Goal: Information Seeking & Learning: Compare options

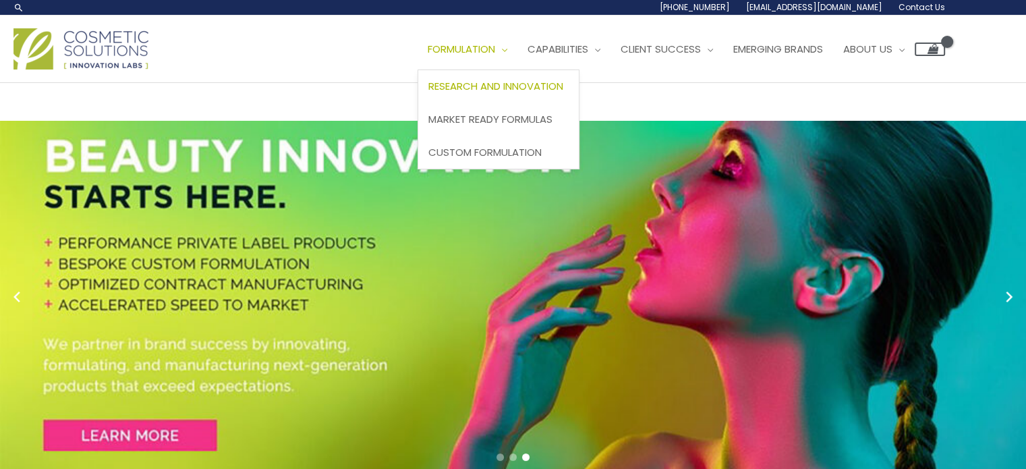
click at [418, 103] on link "Research and Innovation" at bounding box center [498, 86] width 161 height 33
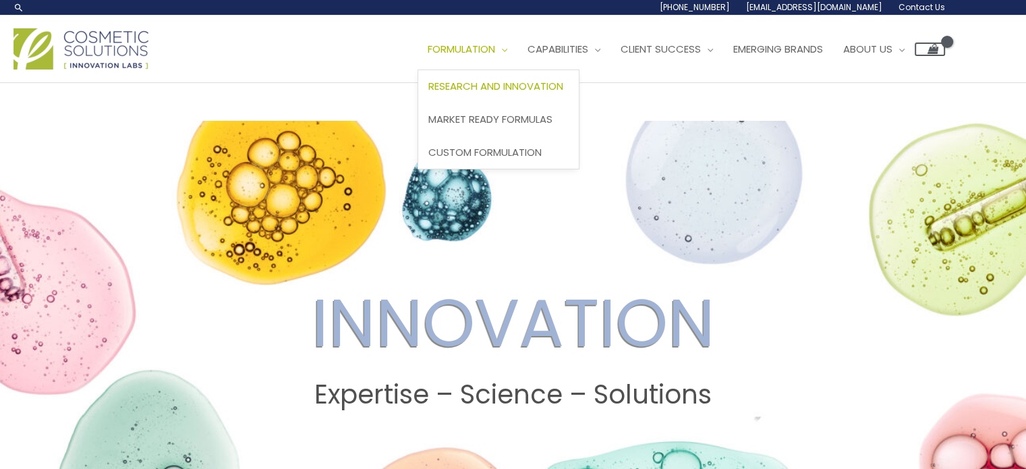
click at [428, 93] on span "Research and Innovation" at bounding box center [495, 86] width 135 height 14
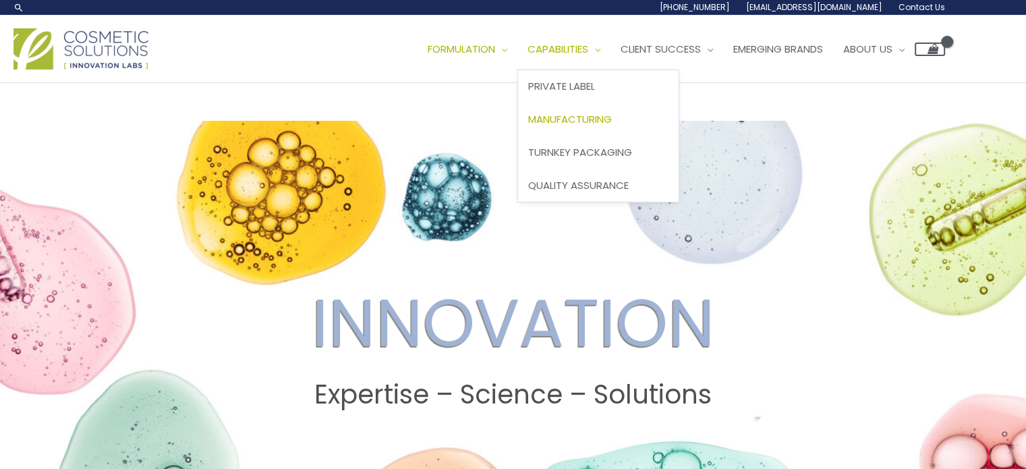
click at [528, 126] on span "Manufacturing" at bounding box center [570, 119] width 84 height 14
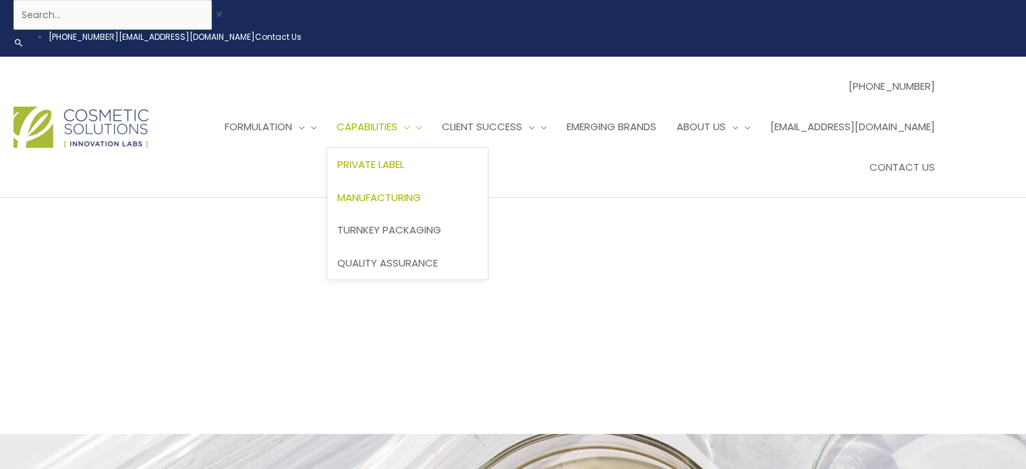
click at [397, 159] on span "Private Label" at bounding box center [370, 164] width 67 height 14
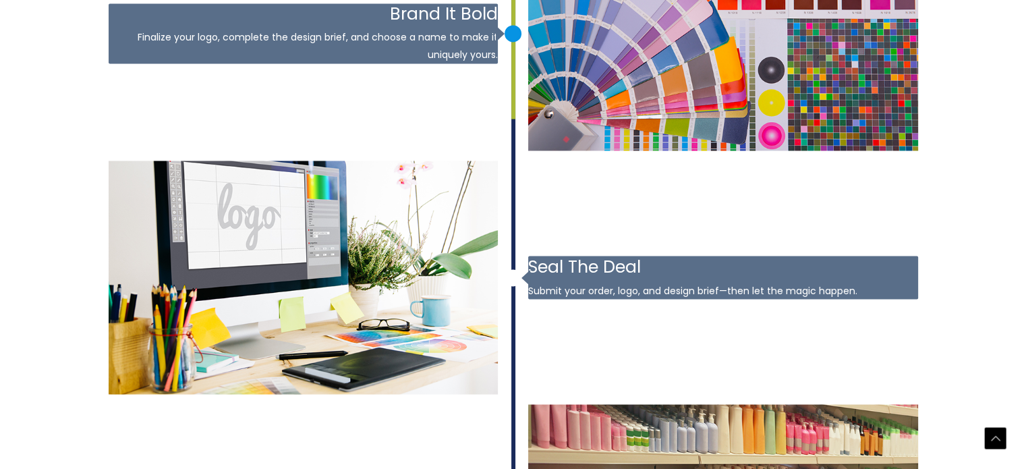
scroll to position [2429, 0]
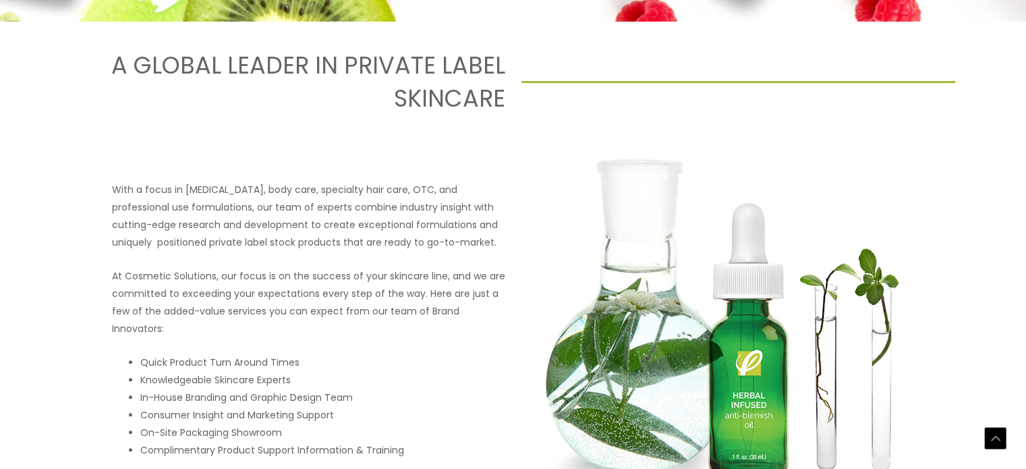
scroll to position [0, 0]
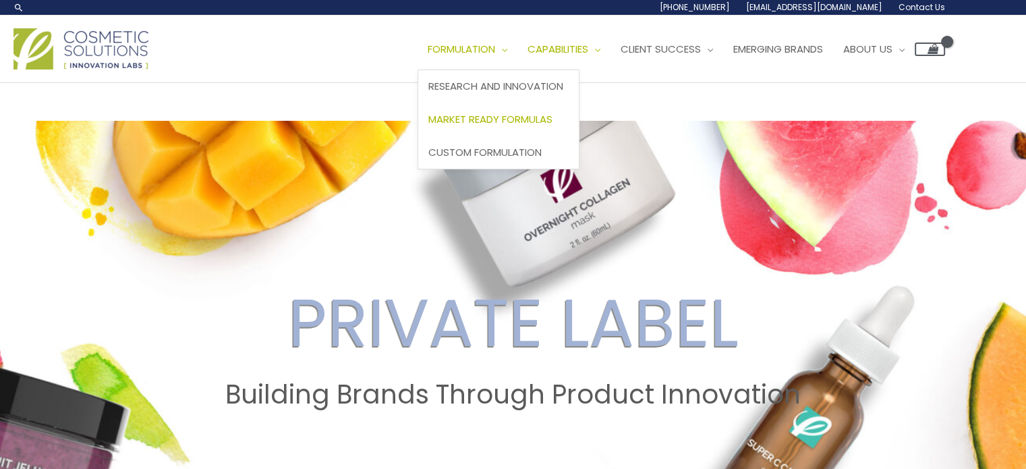
click at [418, 136] on link "Market Ready Formulas" at bounding box center [498, 119] width 161 height 33
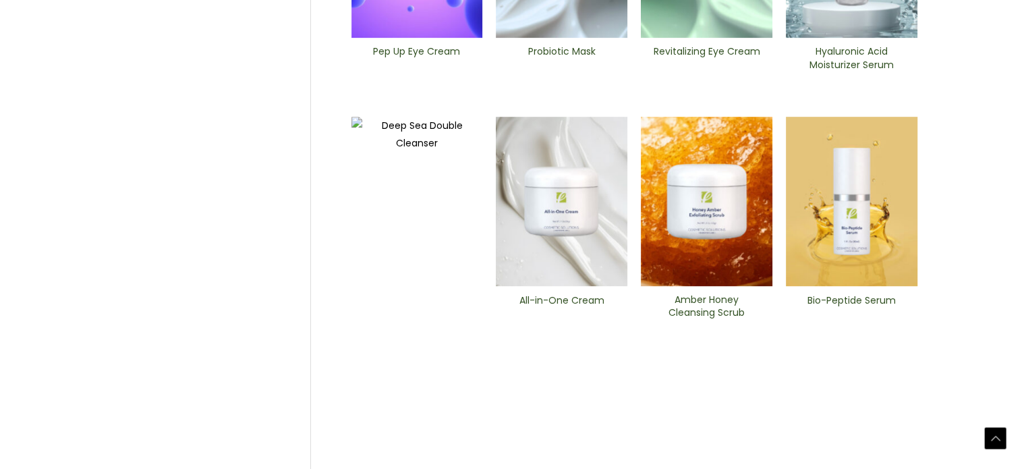
scroll to position [423, 0]
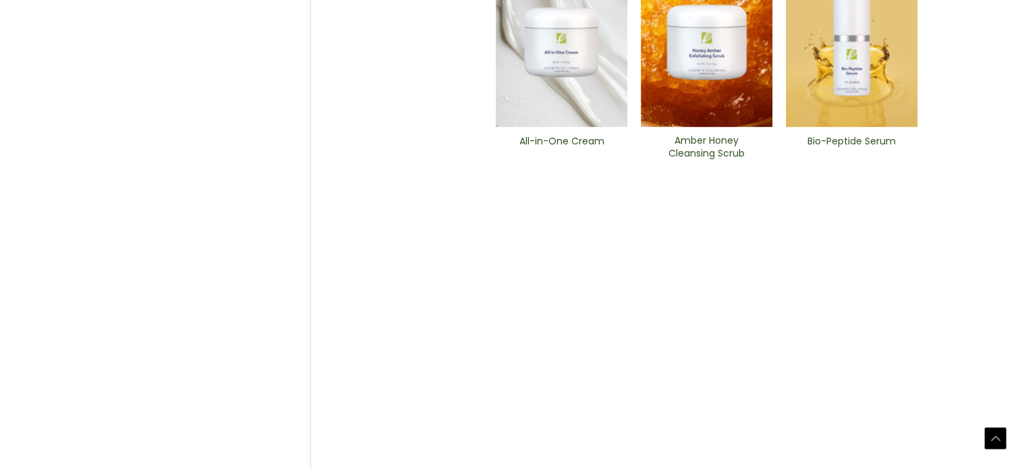
scroll to position [828, 0]
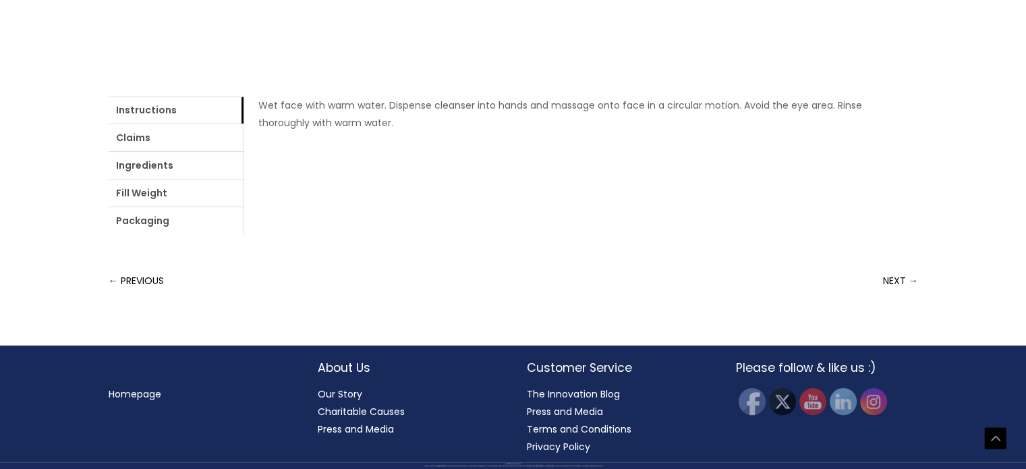
scroll to position [754, 0]
click at [239, 179] on link "Ingredients" at bounding box center [176, 165] width 135 height 27
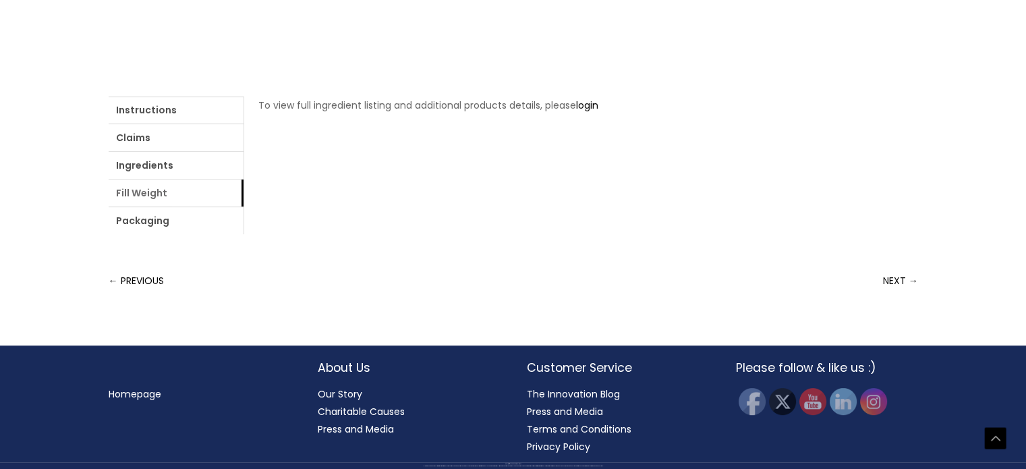
click at [244, 197] on link "Fill Weight" at bounding box center [176, 192] width 135 height 27
click at [244, 207] on link "Packaging" at bounding box center [176, 220] width 135 height 27
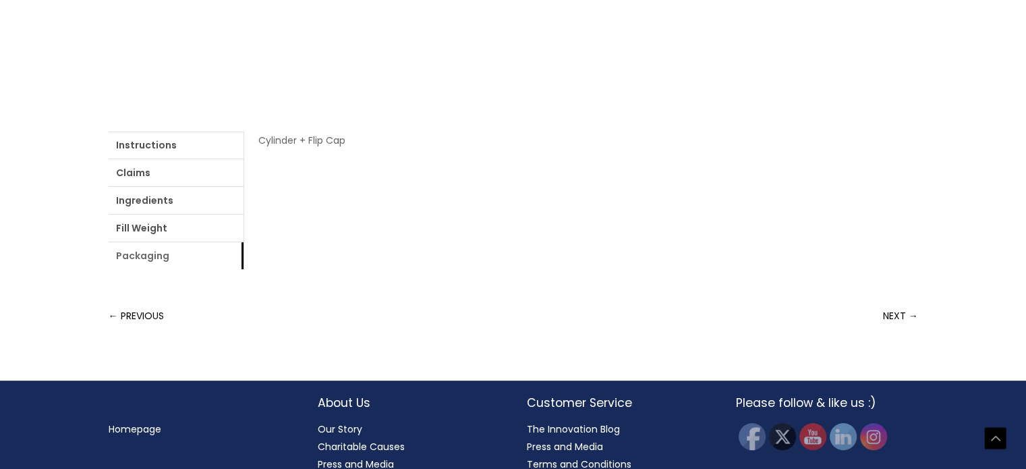
scroll to position [484, 0]
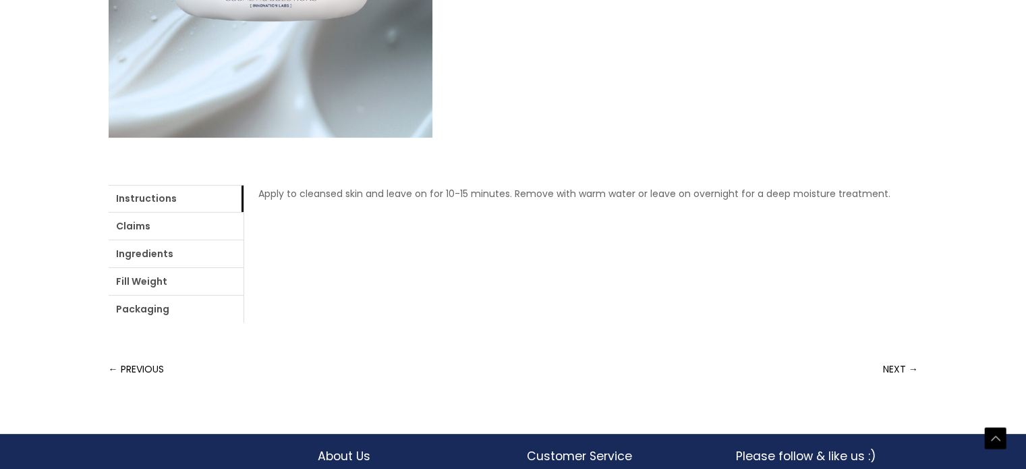
scroll to position [405, 0]
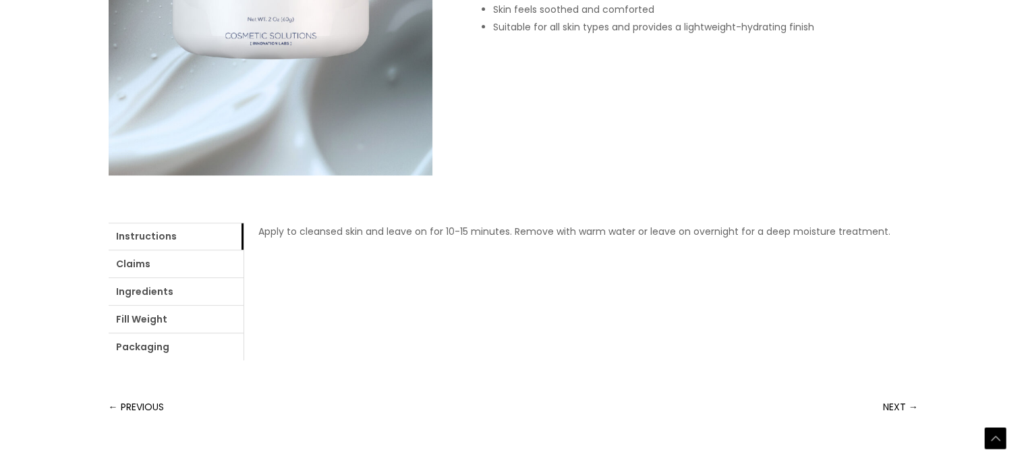
drag, startPoint x: 461, startPoint y: 101, endPoint x: 575, endPoint y: 102, distance: 114.0
click at [575, 102] on div "Home / Market Ready Formulas / Masks / Probiotic Mask Probiotic Mask This cream…" at bounding box center [514, 57] width 810 height 603
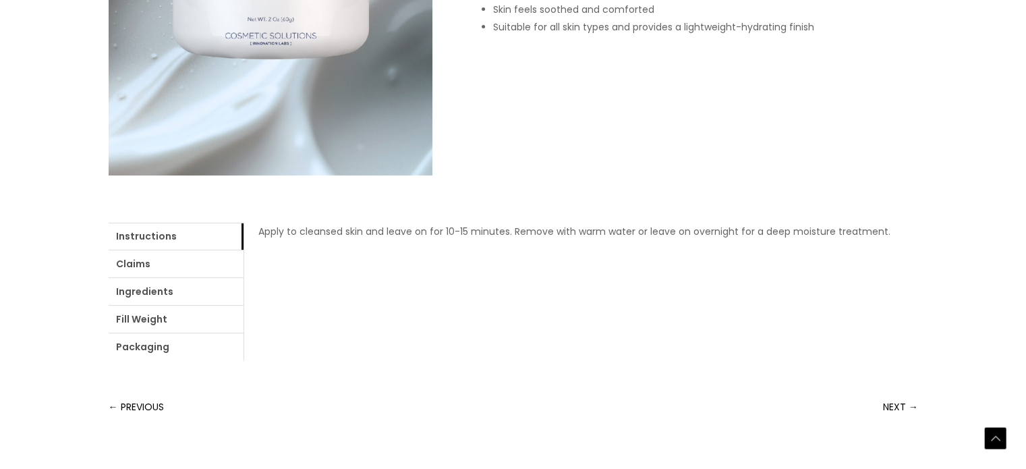
drag, startPoint x: 659, startPoint y: 105, endPoint x: 492, endPoint y: 101, distance: 166.7
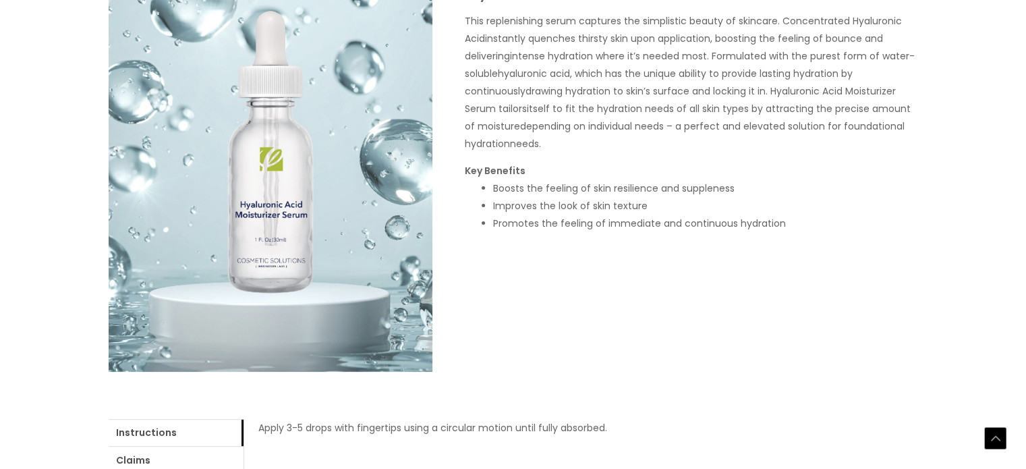
scroll to position [405, 0]
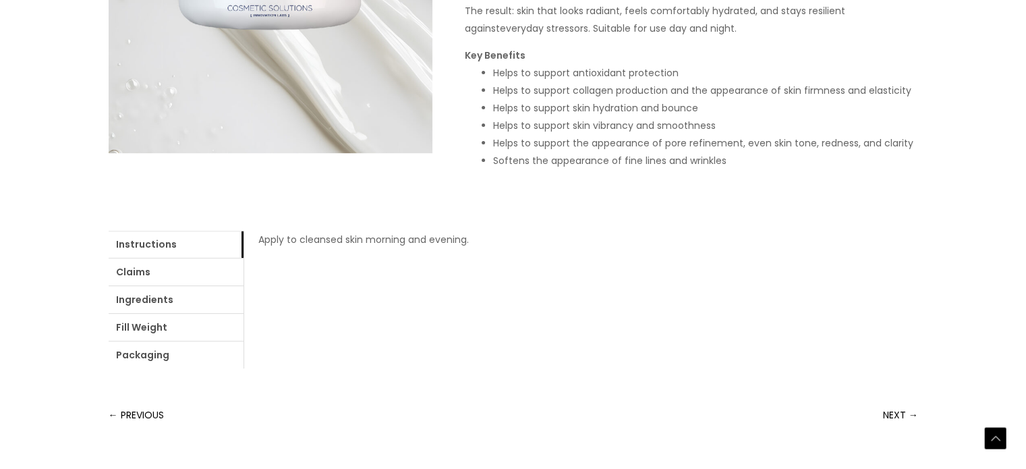
scroll to position [405, 0]
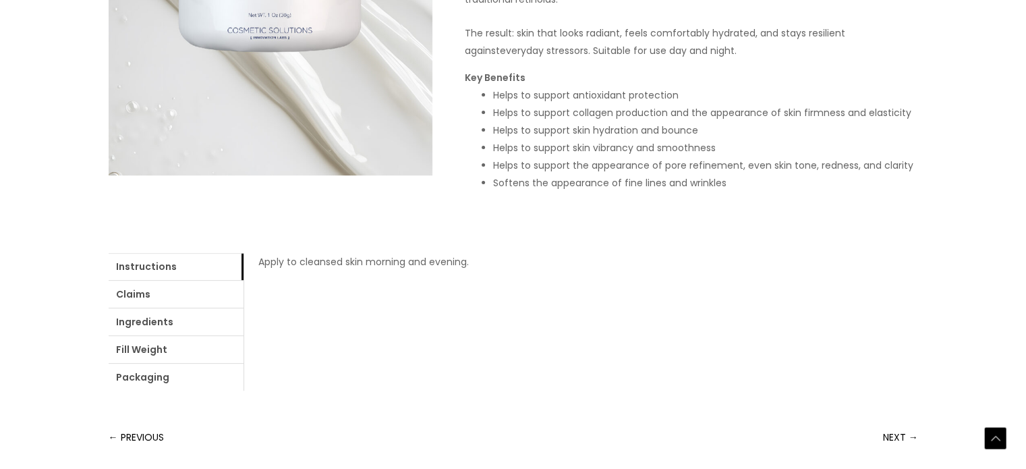
drag, startPoint x: 652, startPoint y: 105, endPoint x: 470, endPoint y: 96, distance: 182.3
copy h1 "All-in-One ​Cream"
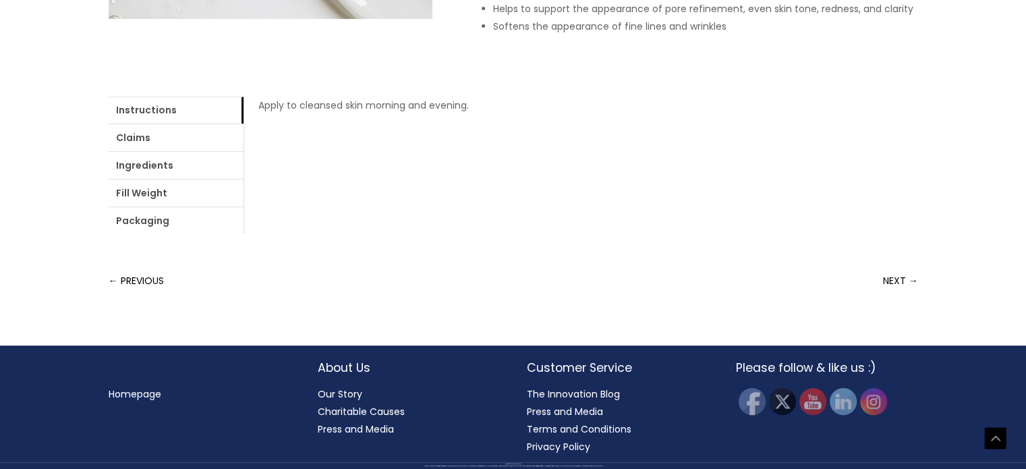
scroll to position [793, 0]
click at [244, 207] on link "Packaging" at bounding box center [176, 220] width 135 height 27
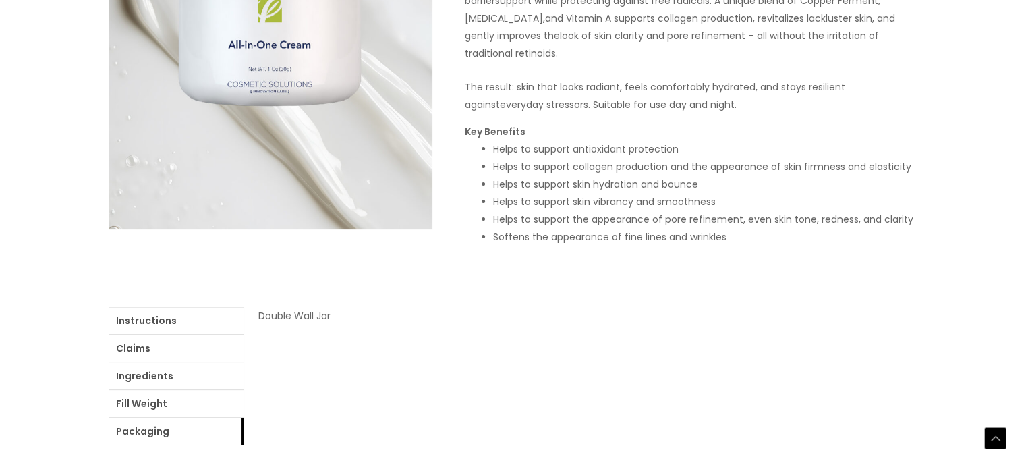
scroll to position [405, 0]
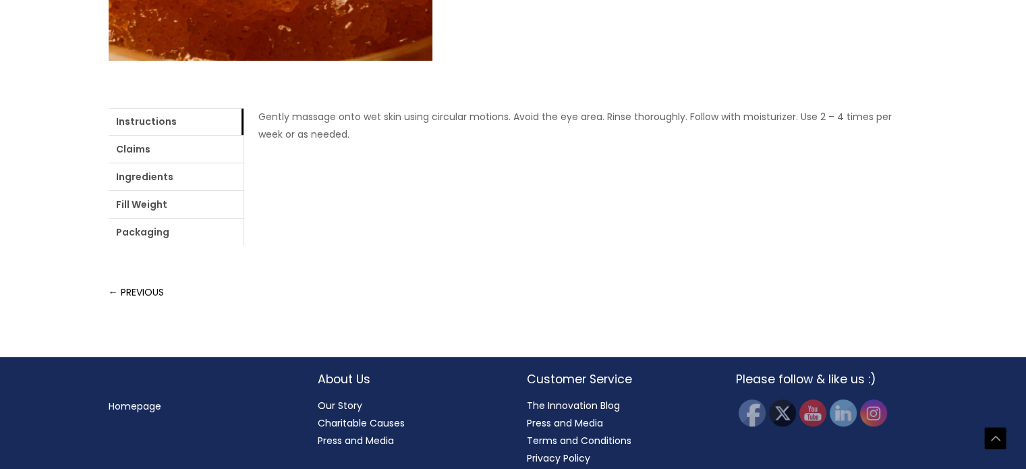
scroll to position [540, 0]
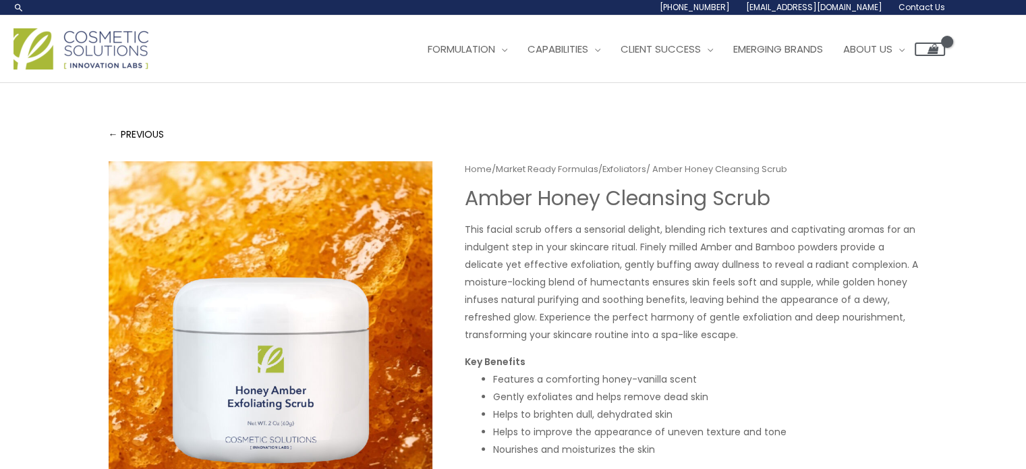
scroll to position [270, 0]
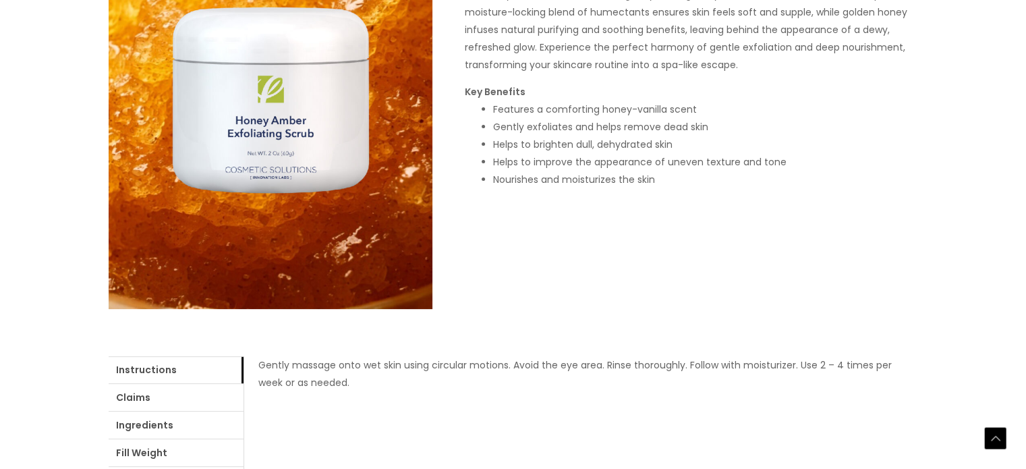
drag, startPoint x: 466, startPoint y: 237, endPoint x: 830, endPoint y: 237, distance: 363.7
copy h1 "Amber Honey Cleansing Scrub"
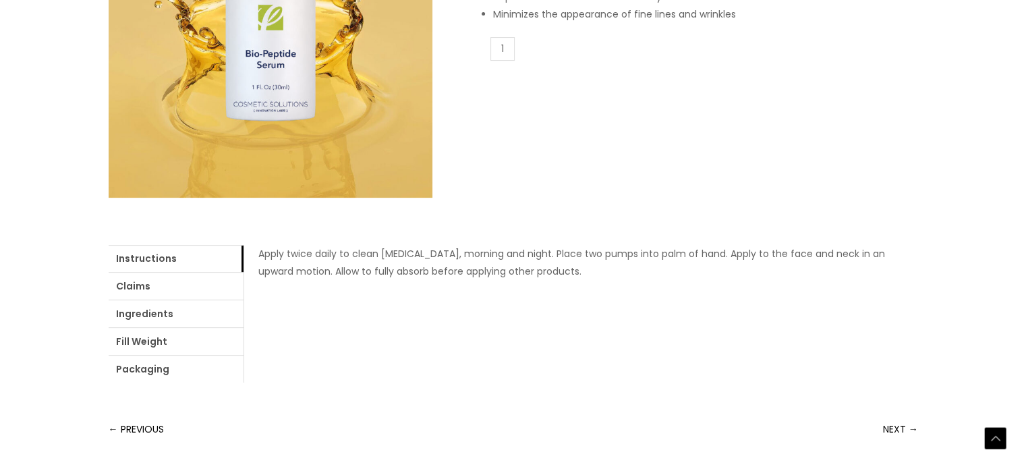
scroll to position [405, 0]
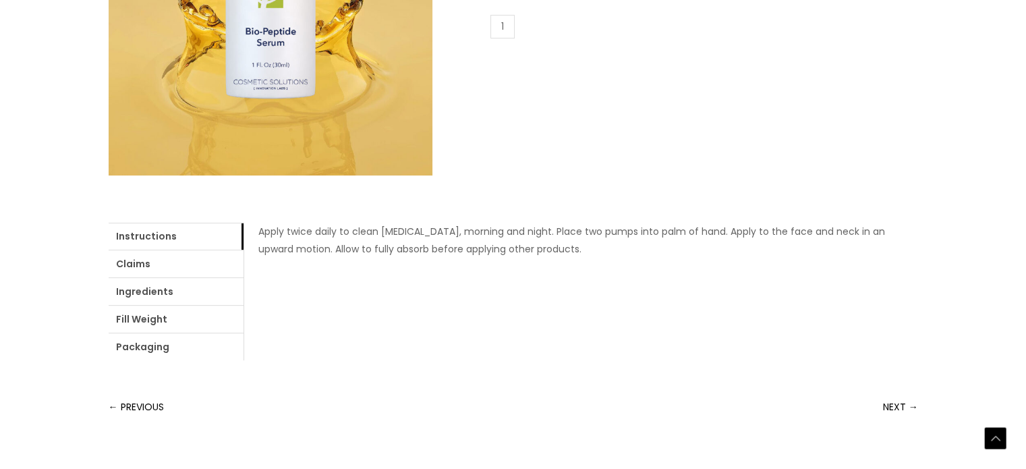
drag, startPoint x: 459, startPoint y: 109, endPoint x: 632, endPoint y: 74, distance: 176.3
click at [632, 74] on div "Home / Market Ready Formulas / Younger Looking Skin / Bio-Peptide ​Serum Bio-Pe…" at bounding box center [514, 58] width 810 height 604
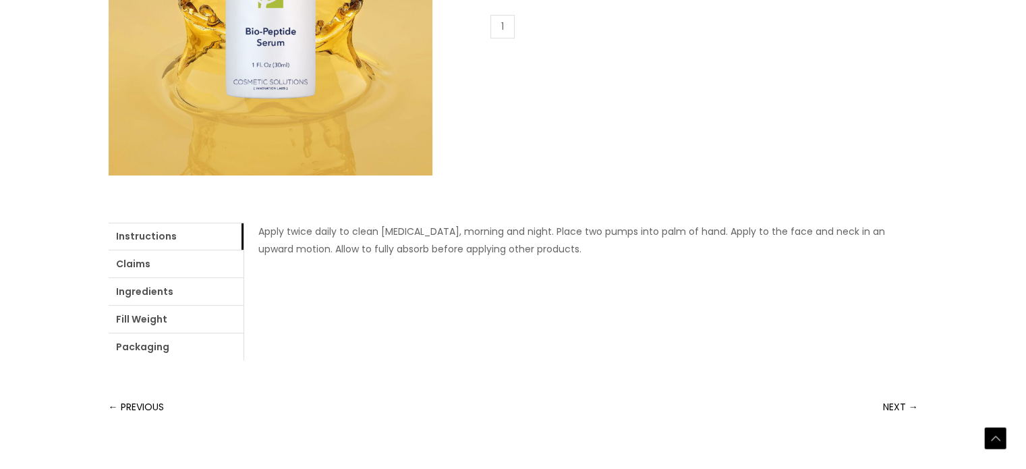
copy div "Bio-Peptide ​Serum"
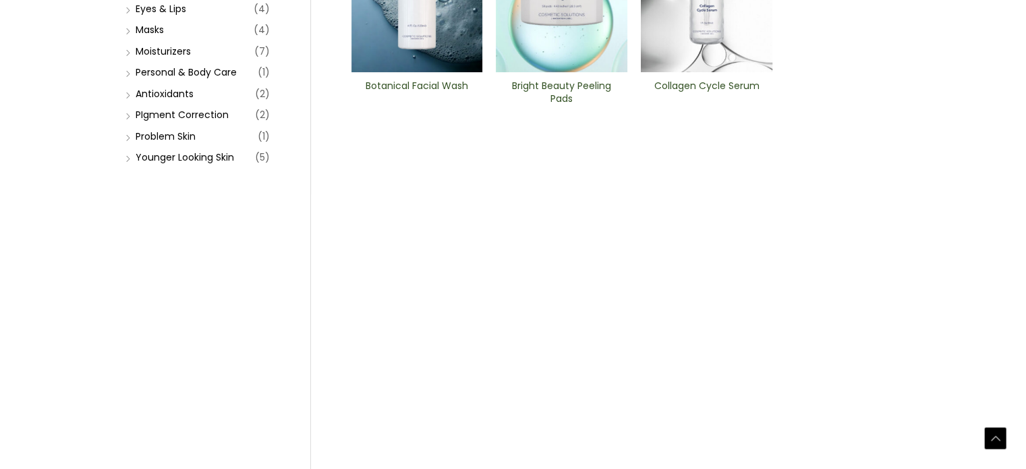
scroll to position [405, 0]
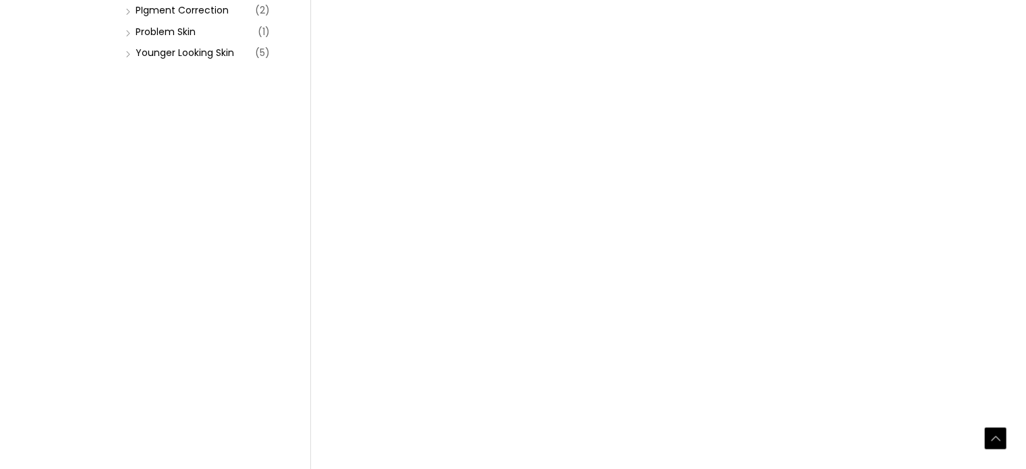
click at [856, 125] on img at bounding box center [852, 169] width 132 height 1012
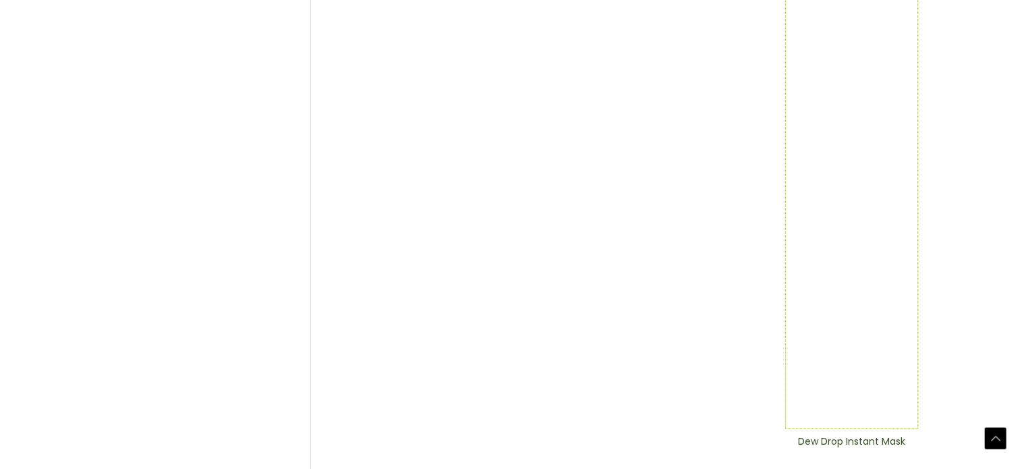
scroll to position [810, 0]
drag, startPoint x: 866, startPoint y: 250, endPoint x: 857, endPoint y: 240, distance: 13.4
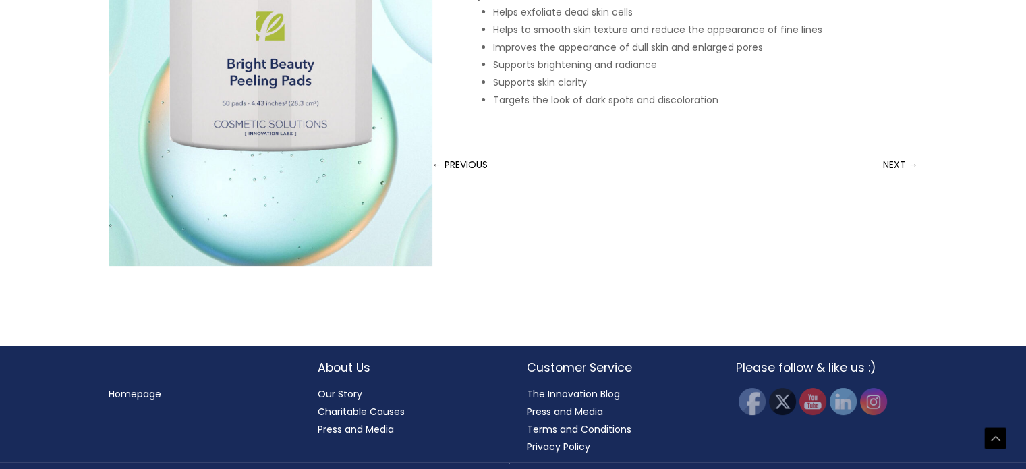
scroll to position [481, 0]
copy div "Bright Beauty Peeling Pads"
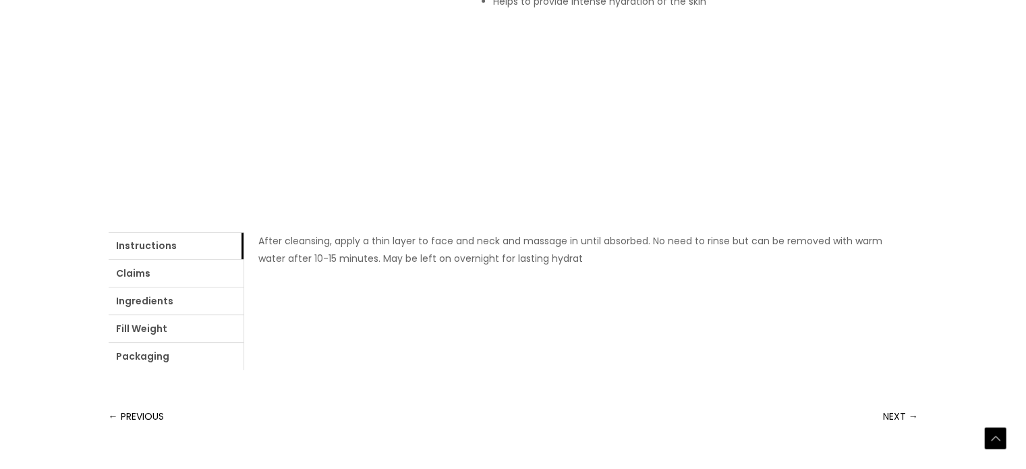
scroll to position [405, 0]
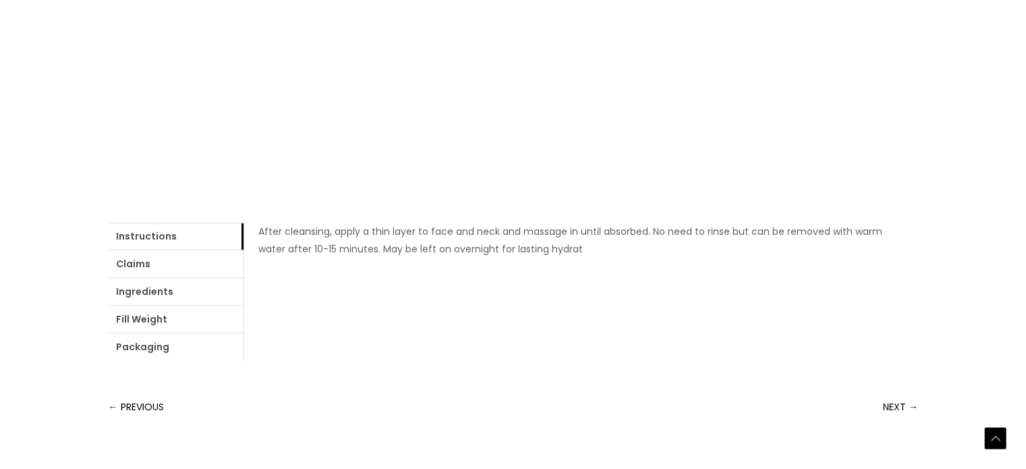
drag, startPoint x: 465, startPoint y: 104, endPoint x: 559, endPoint y: 113, distance: 94.9
click at [551, 119] on div at bounding box center [551, 119] width 0 height 0
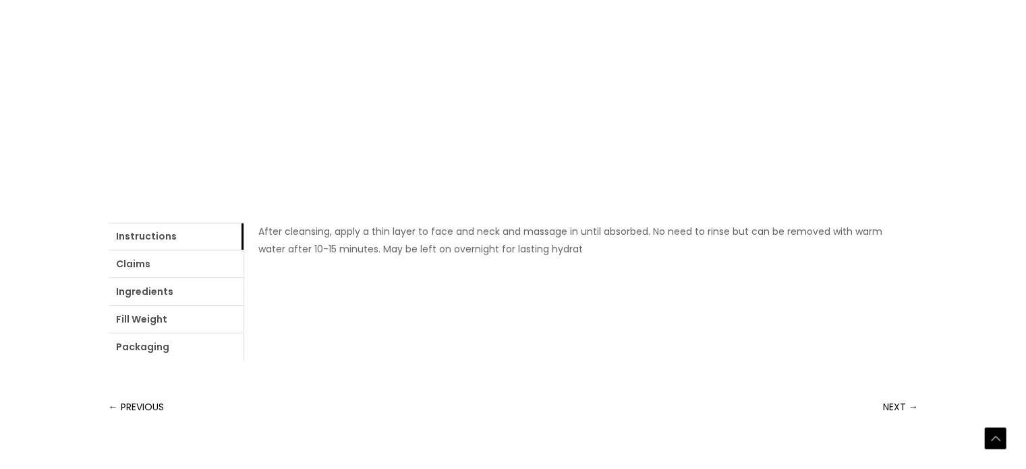
copy div "Dew Drop Instant Mask"
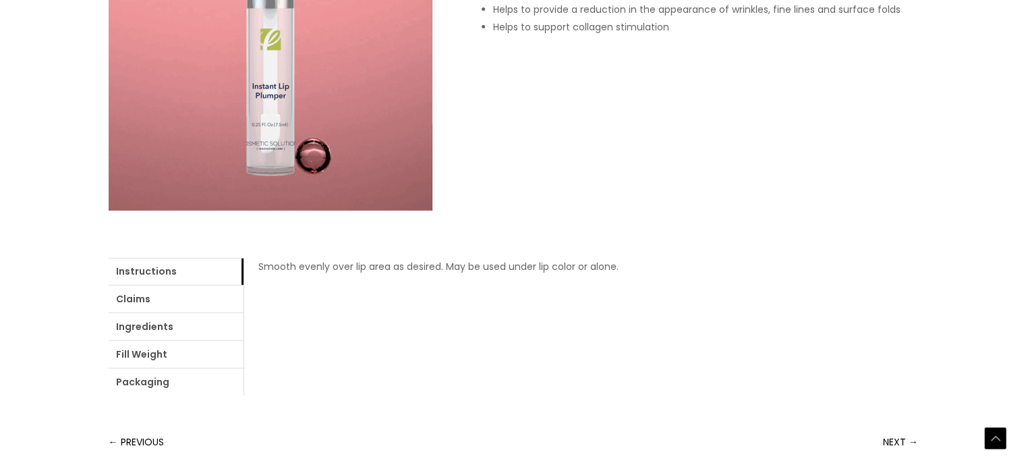
scroll to position [405, 0]
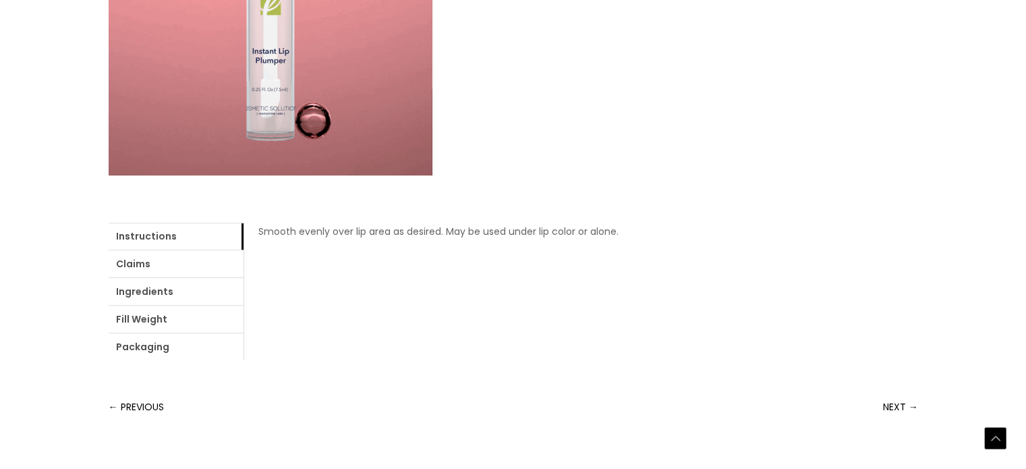
drag, startPoint x: 653, startPoint y: 105, endPoint x: 467, endPoint y: 102, distance: 186.2
copy h1 "Instant Lip Plumper"
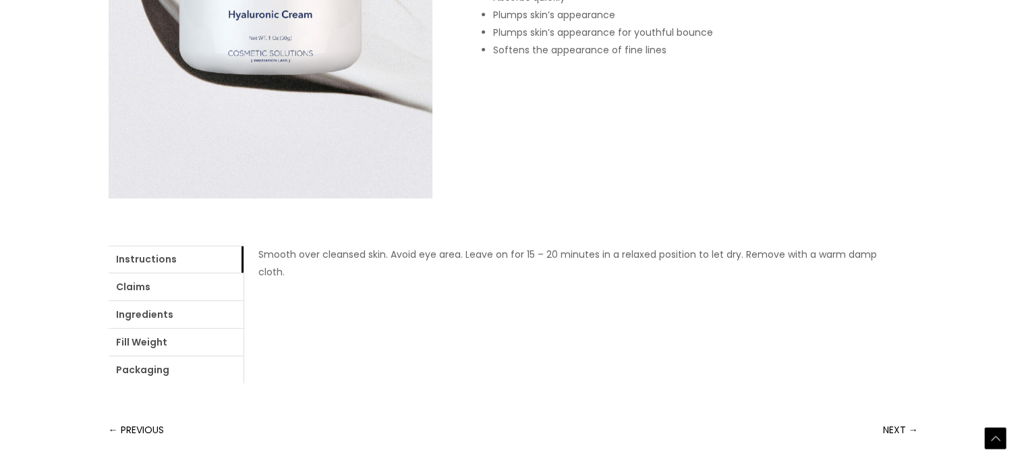
scroll to position [405, 0]
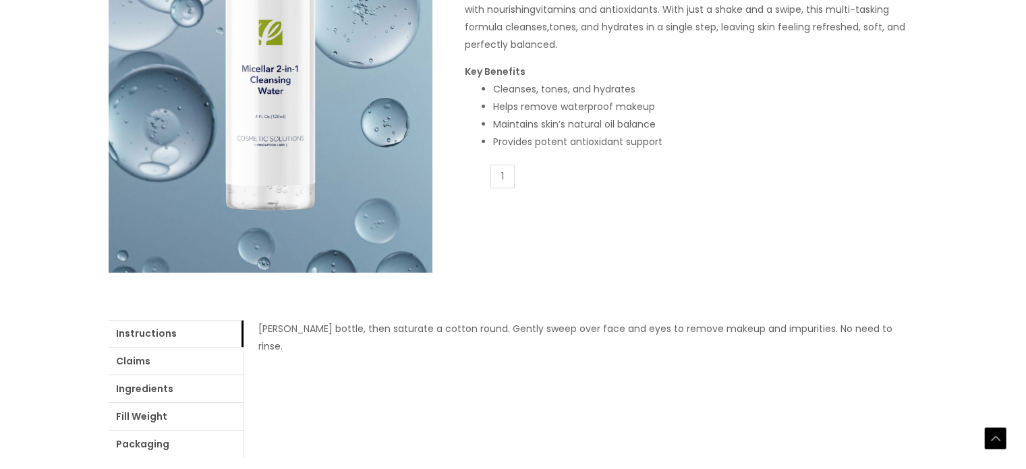
scroll to position [405, 0]
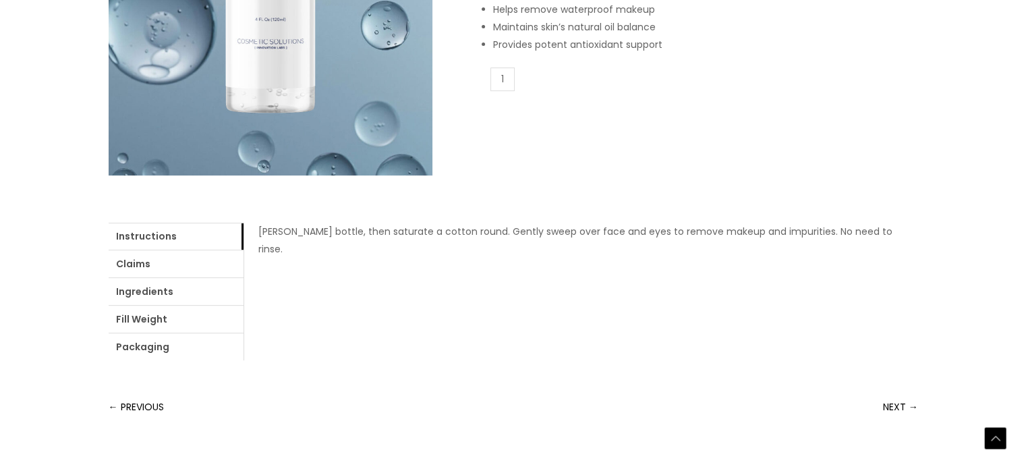
drag, startPoint x: 466, startPoint y: 101, endPoint x: 781, endPoint y: 89, distance: 315.3
copy h1 "Micellar 2-in-1 Cleansing Water"
drag, startPoint x: 494, startPoint y: 302, endPoint x: 656, endPoint y: 308, distance: 162.7
click at [656, 18] on li "Helps remove waterproof makeup" at bounding box center [705, 10] width 425 height 18
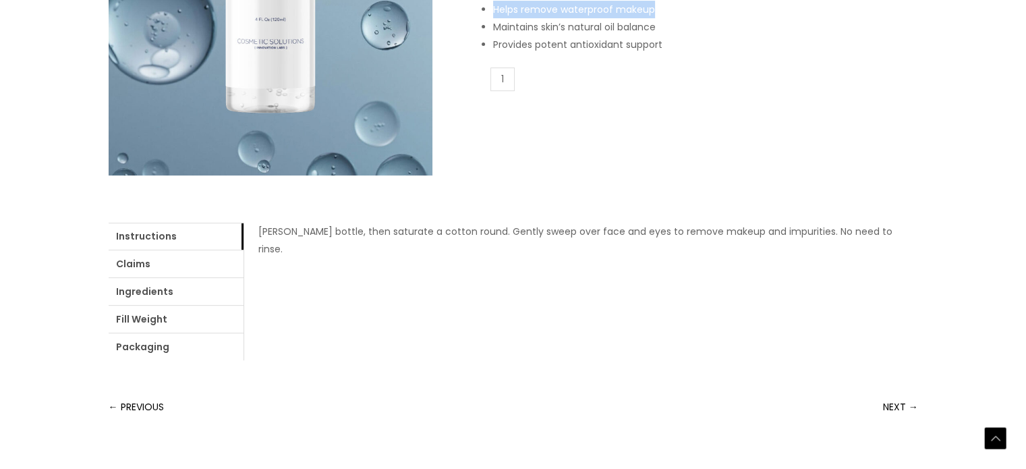
copy li "Helps remove waterproof makeup"
drag, startPoint x: 494, startPoint y: 318, endPoint x: 661, endPoint y: 320, distance: 167.3
click at [661, 36] on li "Maintains skin’s natural oil balance" at bounding box center [705, 27] width 425 height 18
drag, startPoint x: 495, startPoint y: 280, endPoint x: 637, endPoint y: 281, distance: 142.4
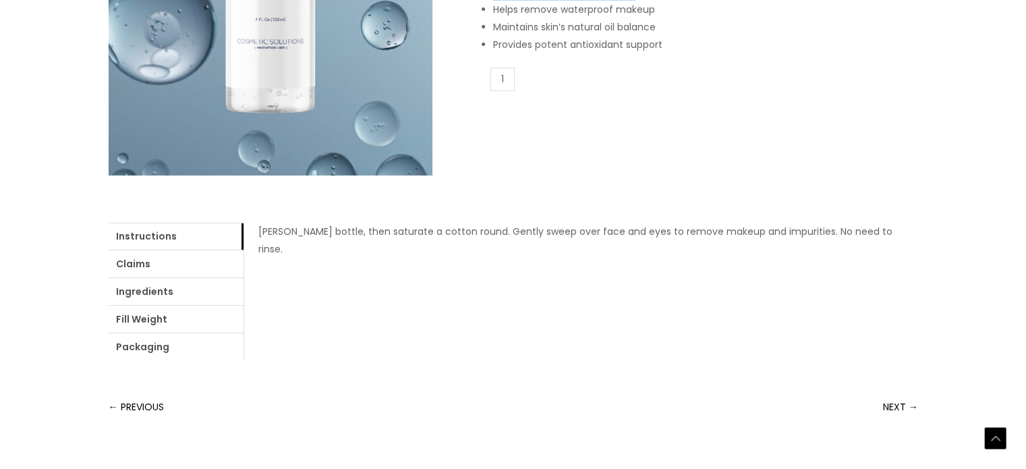
copy li "Cleanses, tones, and hydrates"
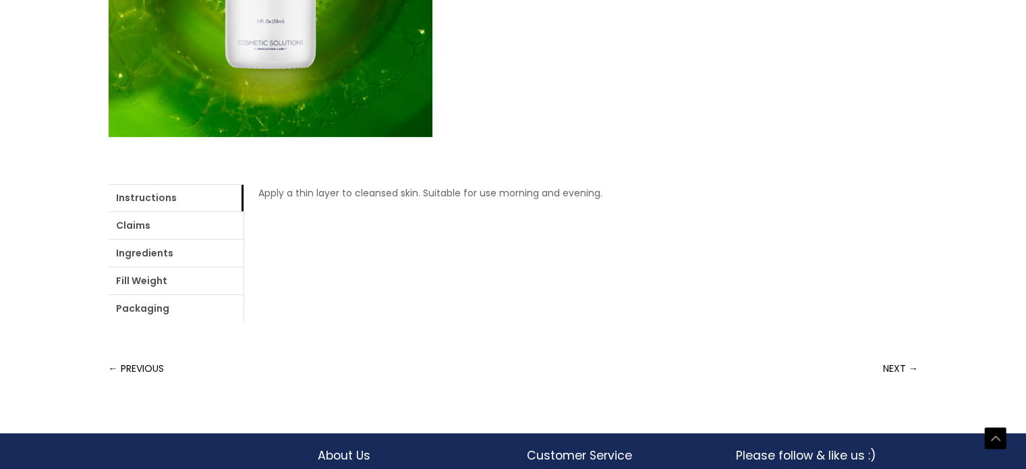
scroll to position [405, 0]
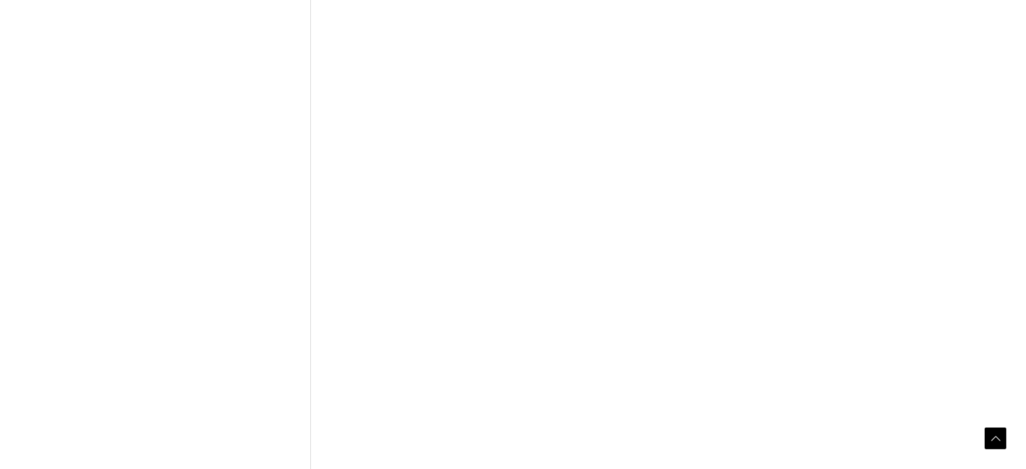
scroll to position [810, 0]
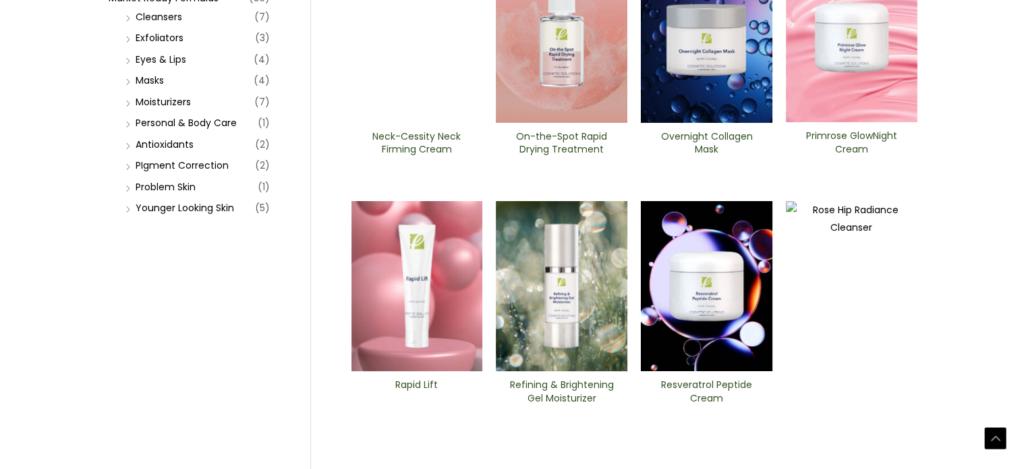
scroll to position [0, 0]
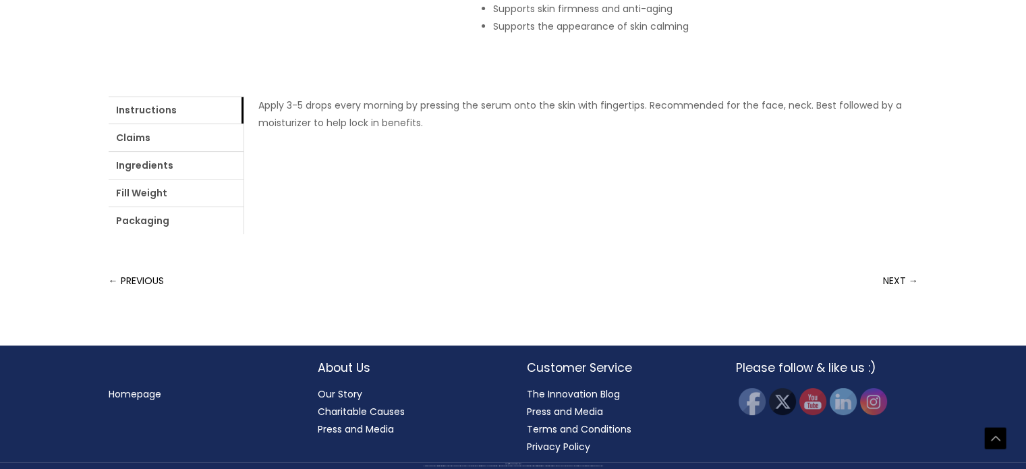
scroll to position [302, 0]
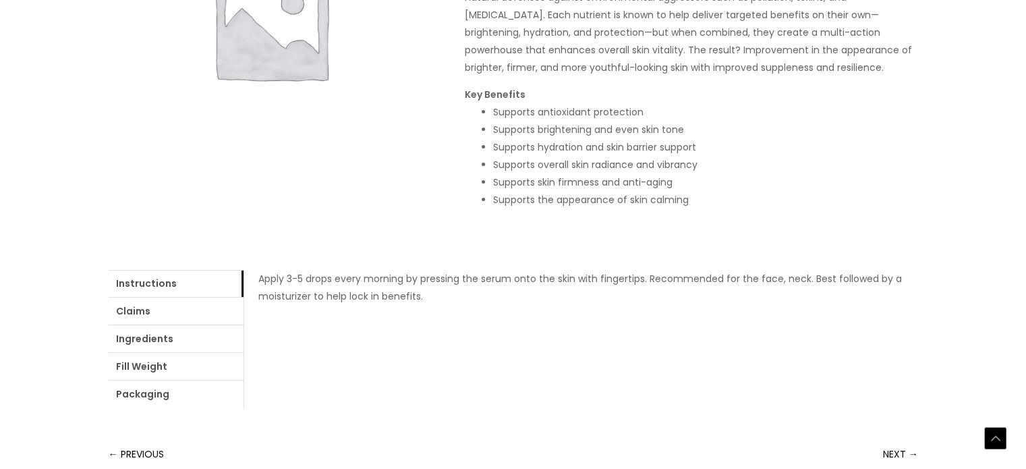
drag, startPoint x: 462, startPoint y: 210, endPoint x: 760, endPoint y: 212, distance: 298.2
click at [760, 212] on div "Home / Market Ready Formulas / Antioxidants / Vitamin C, B, E & Ferulic Serum V…" at bounding box center [514, 133] width 810 height 549
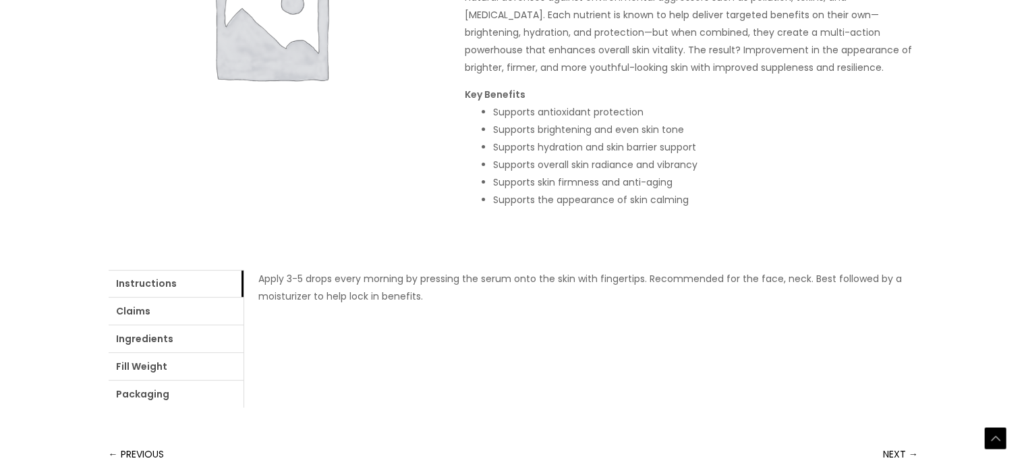
drag, startPoint x: 466, startPoint y: 202, endPoint x: 785, endPoint y: 211, distance: 319.2
copy h1 "Vitamin C, B, E & Ferulic Serum"
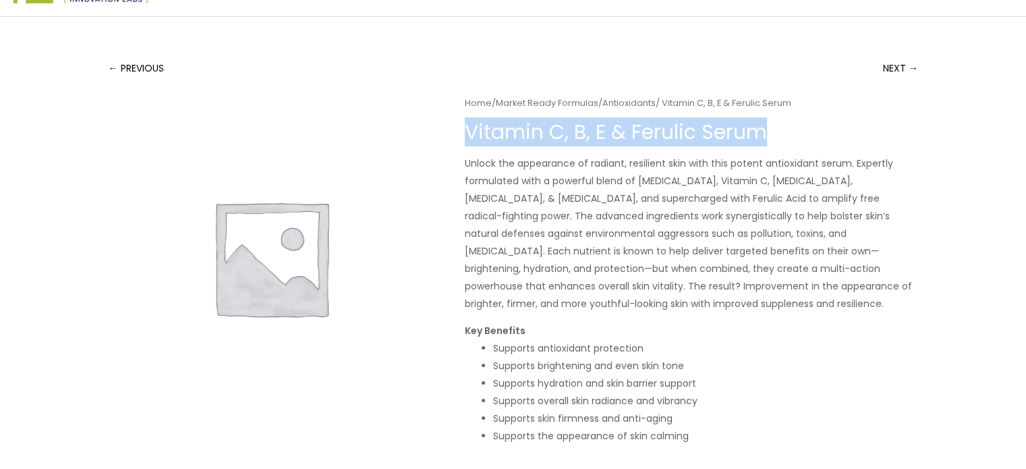
scroll to position [0, 0]
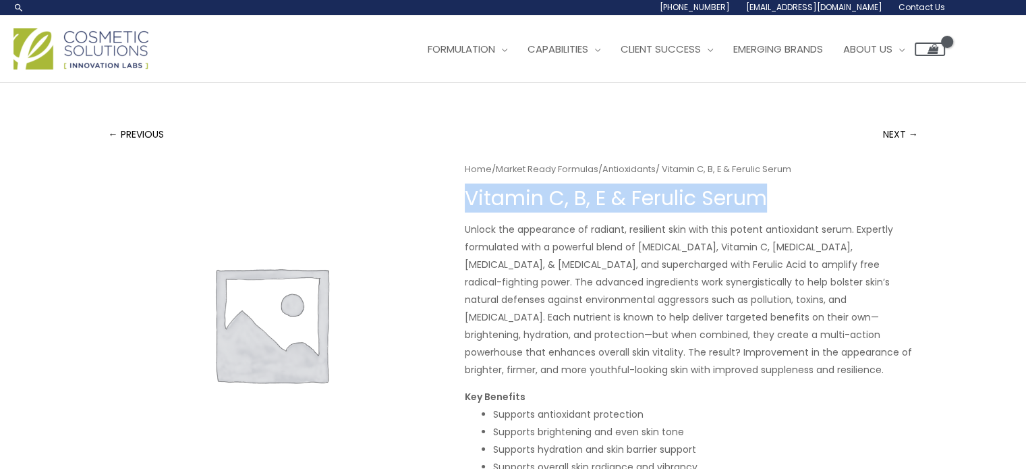
click at [96, 69] on img at bounding box center [80, 48] width 135 height 41
